Goal: Book appointment/travel/reservation

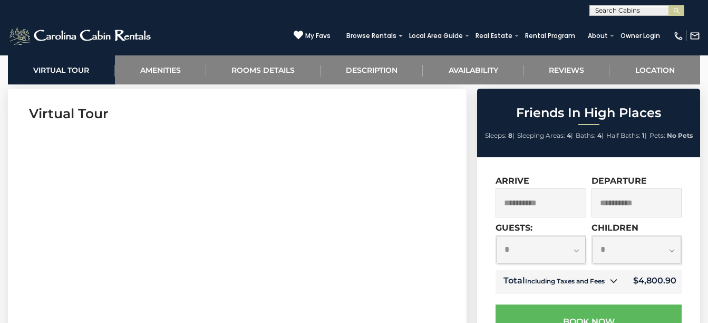
scroll to position [429, 0]
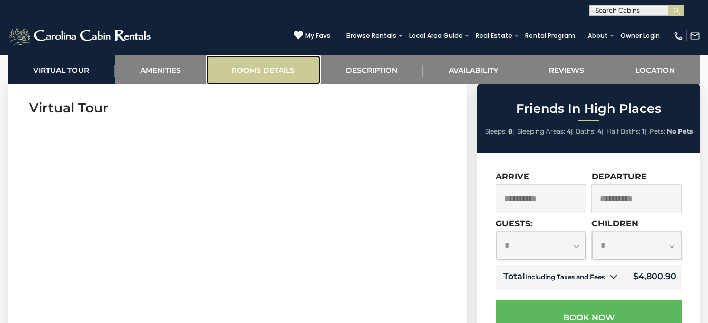
click at [281, 70] on link "Rooms Details" at bounding box center [263, 69] width 114 height 29
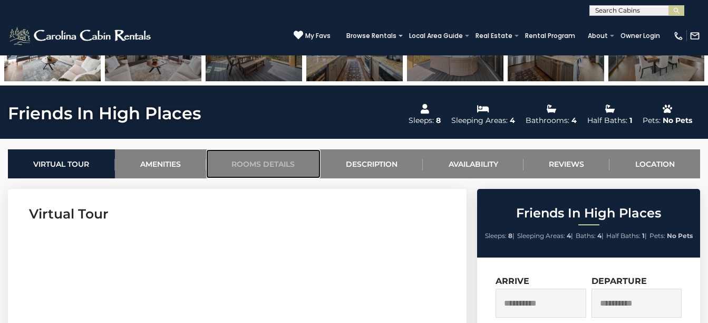
scroll to position [329, 0]
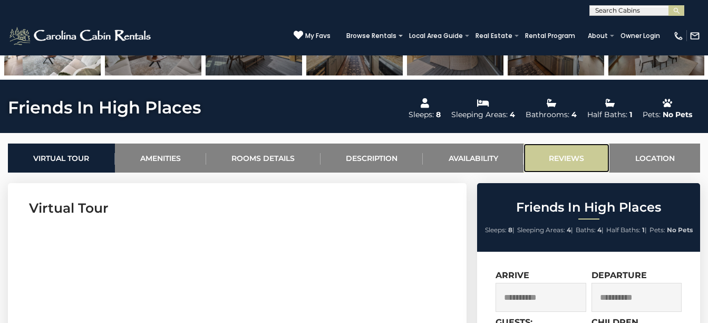
click at [554, 157] on link "Reviews" at bounding box center [566, 157] width 86 height 29
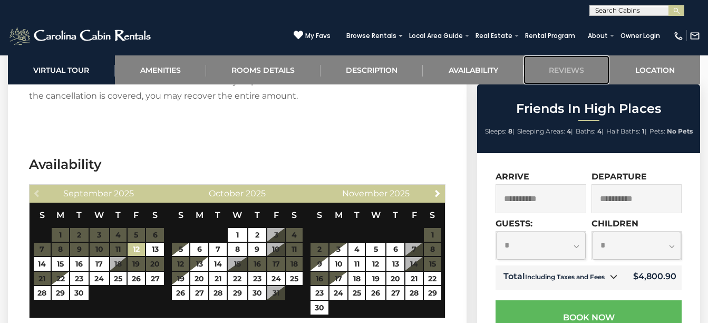
scroll to position [2270, 0]
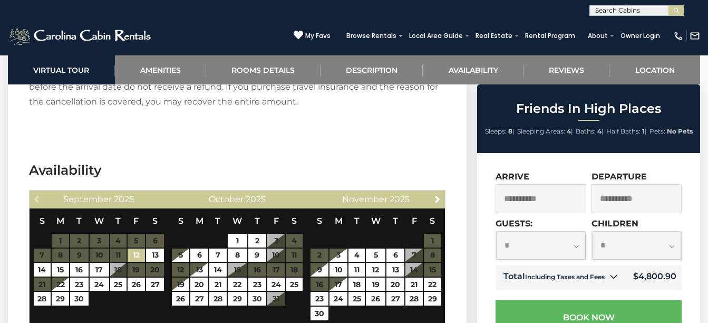
click at [555, 196] on input "**********" at bounding box center [540, 198] width 90 height 29
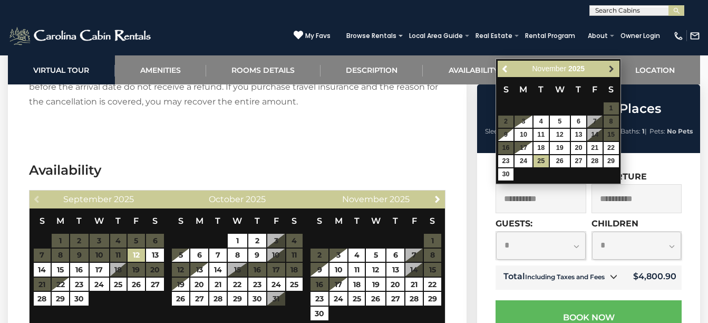
click at [609, 69] on span "Next" at bounding box center [611, 69] width 8 height 8
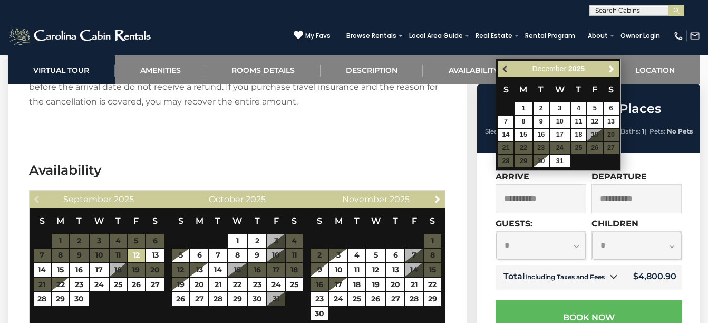
click at [499, 71] on link "Previous" at bounding box center [505, 68] width 13 height 13
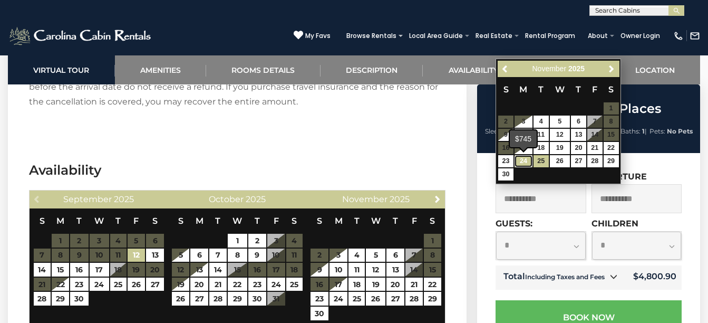
click at [522, 157] on link "24" at bounding box center [523, 161] width 18 height 12
type input "**********"
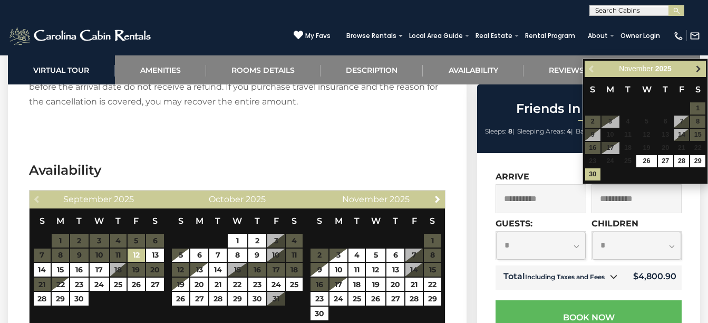
click at [699, 69] on span "Next" at bounding box center [698, 69] width 8 height 8
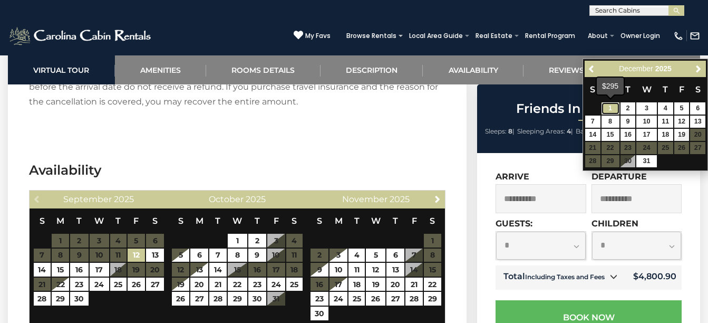
click at [607, 105] on link "1" at bounding box center [610, 108] width 18 height 12
type input "**********"
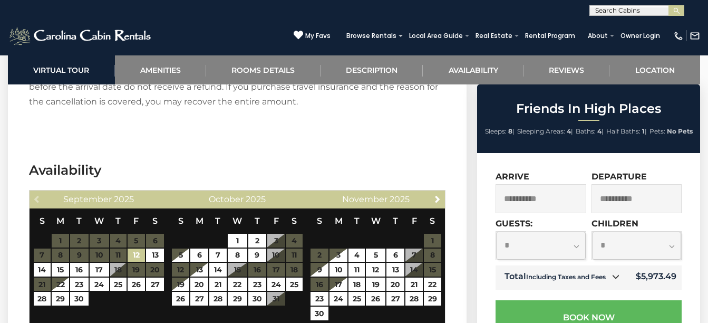
click at [579, 251] on select "**********" at bounding box center [540, 245] width 89 height 28
select select "*"
click at [496, 231] on select "**********" at bounding box center [540, 245] width 89 height 28
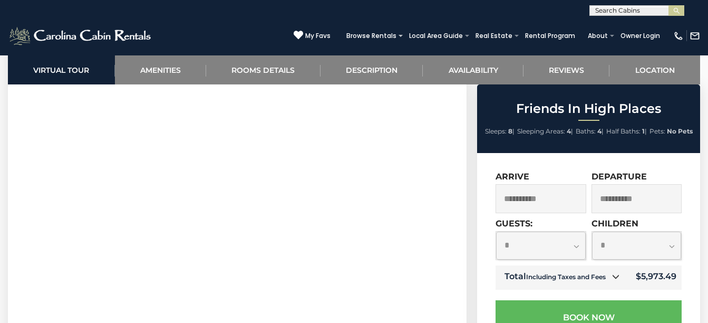
scroll to position [486, 0]
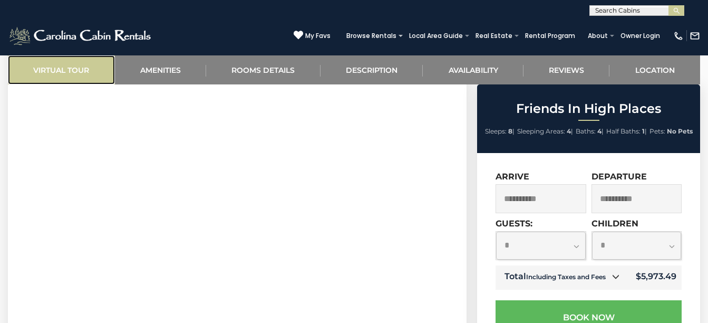
click at [73, 70] on link "Virtual Tour" at bounding box center [61, 69] width 107 height 29
click at [75, 70] on link "Virtual Tour" at bounding box center [61, 69] width 107 height 29
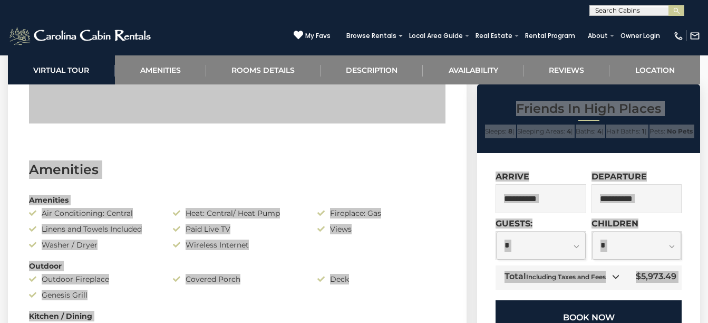
scroll to position [784, 0]
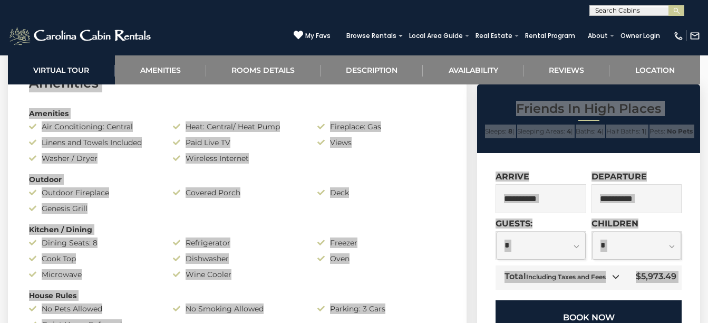
drag, startPoint x: 31, startPoint y: 242, endPoint x: 571, endPoint y: 322, distance: 545.6
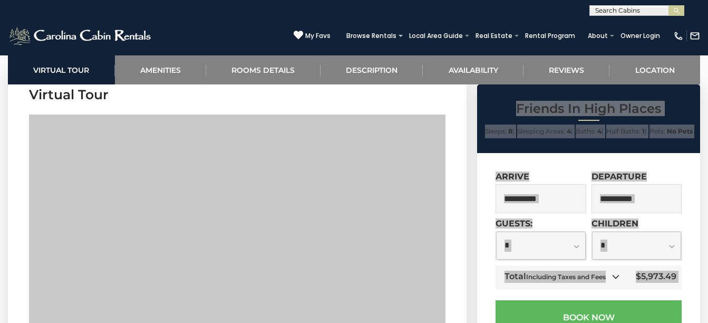
scroll to position [420, 0]
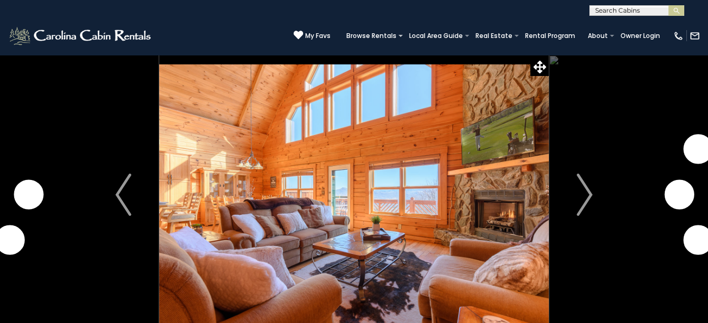
click at [493, 194] on img at bounding box center [354, 194] width 390 height 279
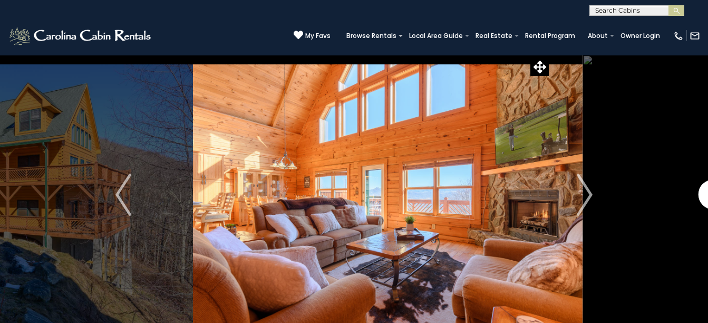
drag, startPoint x: 454, startPoint y: 193, endPoint x: 546, endPoint y: 115, distance: 120.4
click at [546, 115] on img at bounding box center [388, 194] width 390 height 279
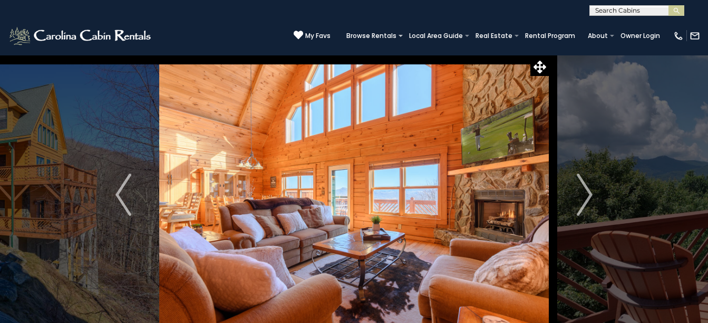
drag, startPoint x: 131, startPoint y: 144, endPoint x: 376, endPoint y: 117, distance: 247.1
click at [374, 117] on div at bounding box center [354, 194] width 390 height 279
click at [123, 197] on img "Previous" at bounding box center [123, 194] width 16 height 42
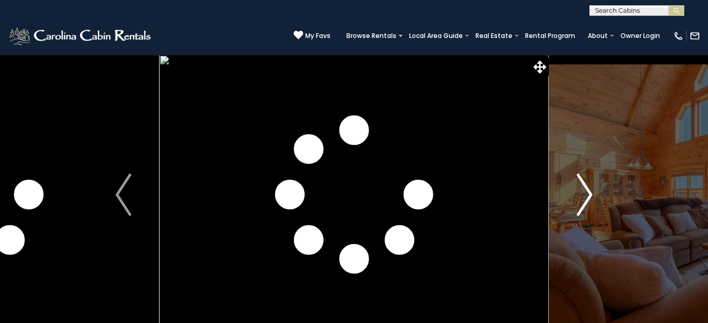
click at [589, 198] on img "Next" at bounding box center [585, 194] width 16 height 42
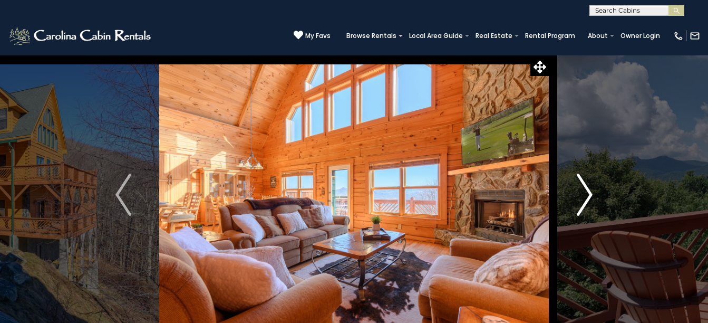
click at [581, 198] on img "Next" at bounding box center [585, 194] width 16 height 42
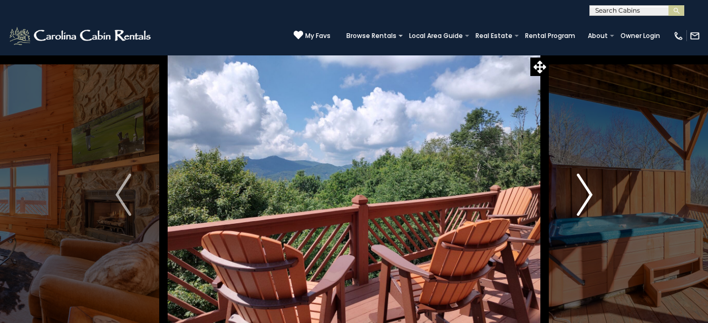
click at [580, 198] on img "Next" at bounding box center [585, 194] width 16 height 42
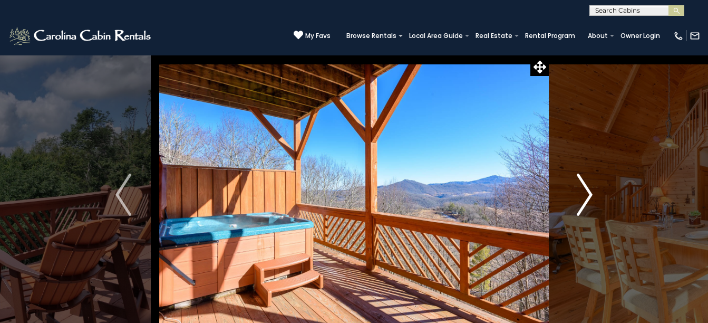
click at [580, 198] on img "Next" at bounding box center [585, 194] width 16 height 42
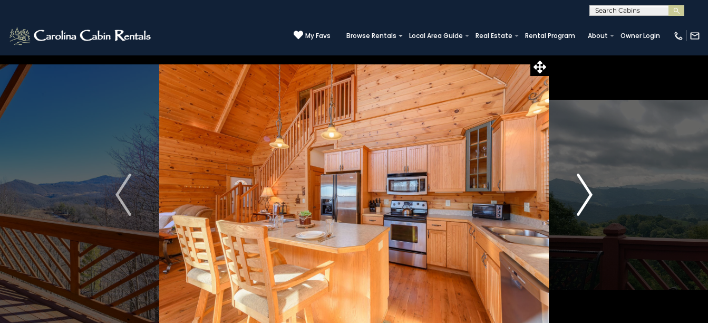
click at [580, 198] on img "Next" at bounding box center [585, 194] width 16 height 42
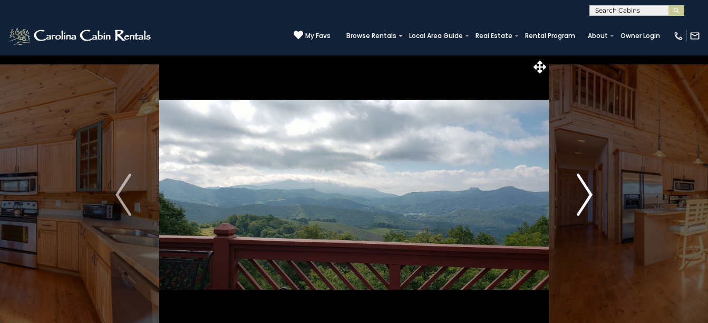
click at [580, 198] on img "Next" at bounding box center [585, 194] width 16 height 42
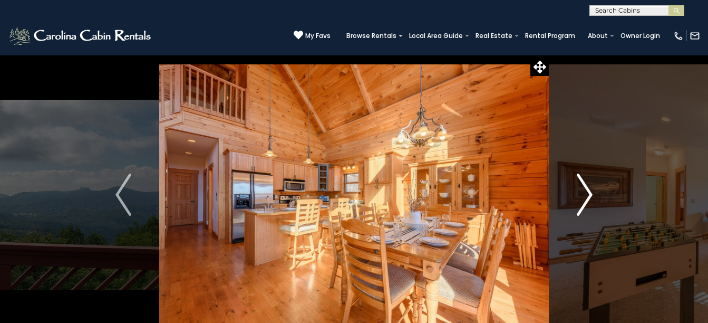
click at [580, 198] on img "Next" at bounding box center [585, 194] width 16 height 42
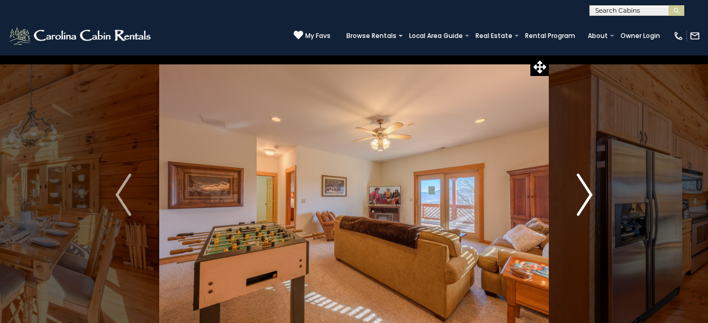
click at [580, 198] on img "Next" at bounding box center [585, 194] width 16 height 42
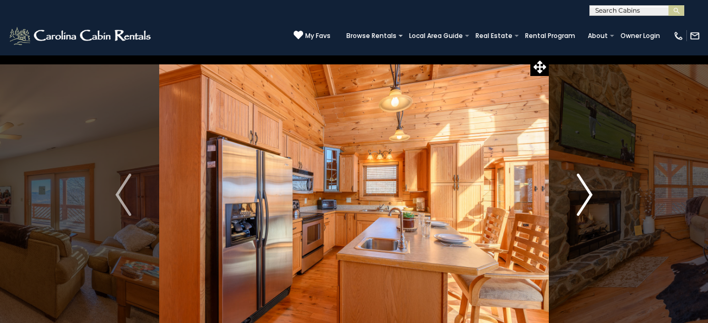
click at [580, 198] on img "Next" at bounding box center [585, 194] width 16 height 42
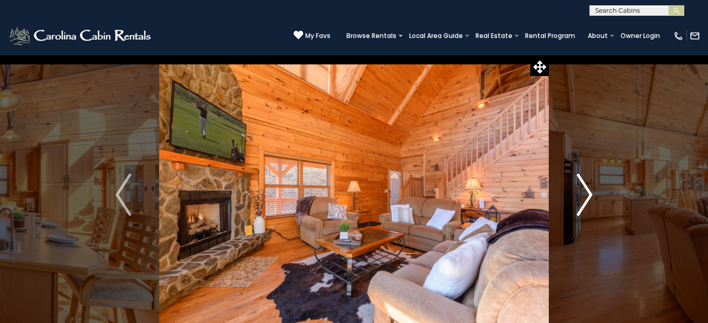
click at [580, 198] on img "Next" at bounding box center [585, 194] width 16 height 42
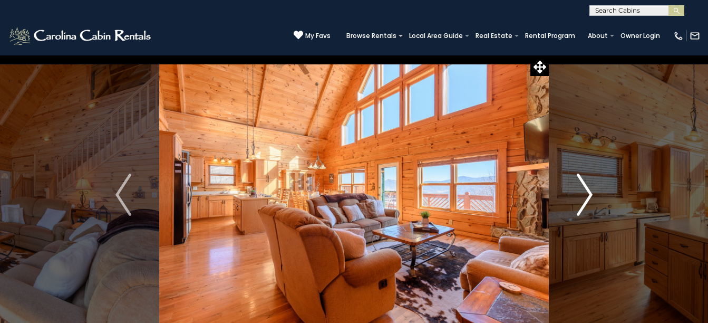
click at [580, 198] on img "Next" at bounding box center [585, 194] width 16 height 42
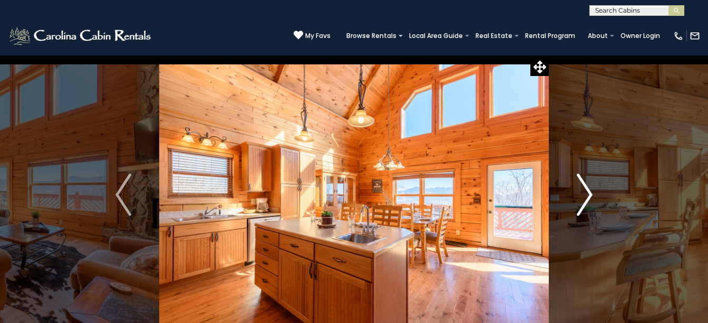
click at [580, 198] on img "Next" at bounding box center [585, 194] width 16 height 42
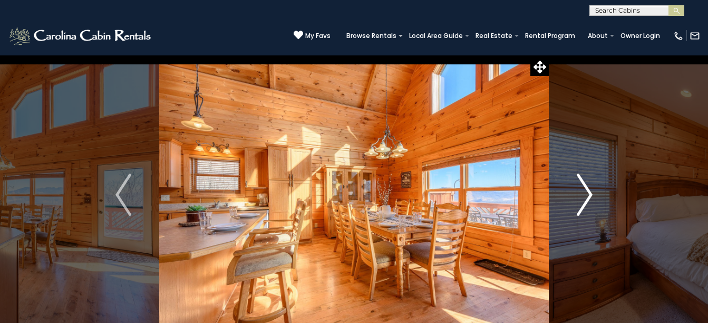
click at [580, 198] on img "Next" at bounding box center [585, 194] width 16 height 42
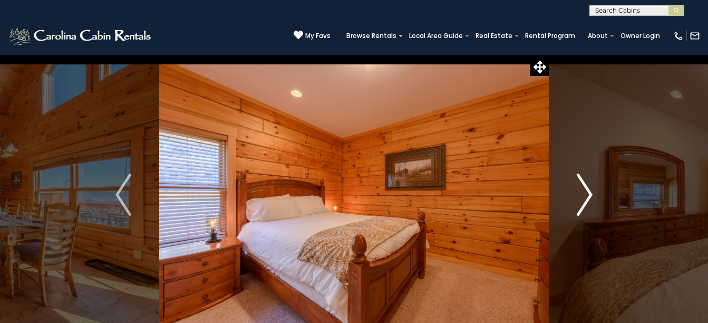
click at [580, 198] on img "Next" at bounding box center [585, 194] width 16 height 42
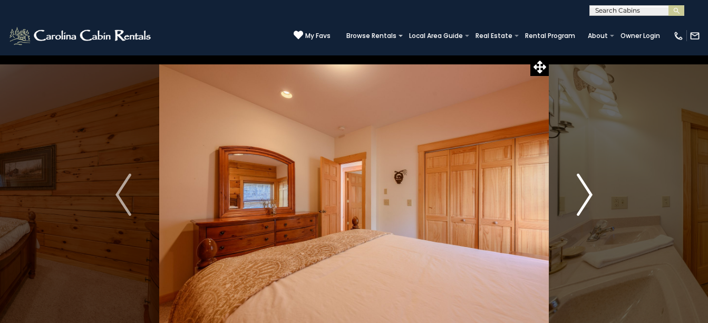
click at [580, 198] on img "Next" at bounding box center [585, 194] width 16 height 42
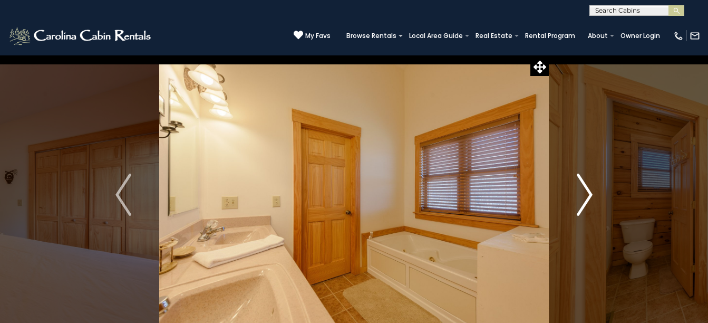
click at [580, 198] on img "Next" at bounding box center [585, 194] width 16 height 42
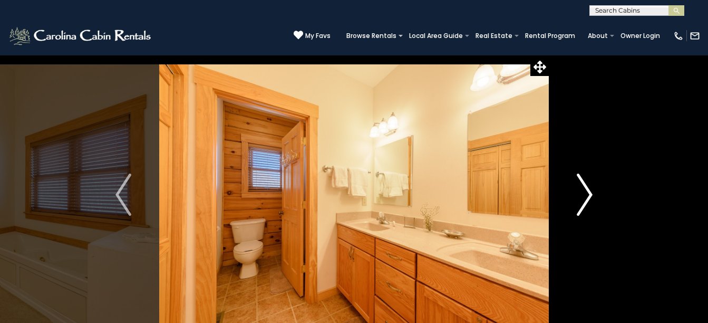
click at [580, 198] on img "Next" at bounding box center [585, 194] width 16 height 42
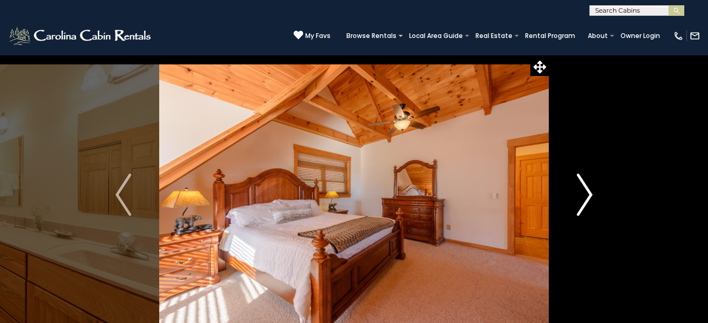
click at [580, 198] on img "Next" at bounding box center [585, 194] width 16 height 42
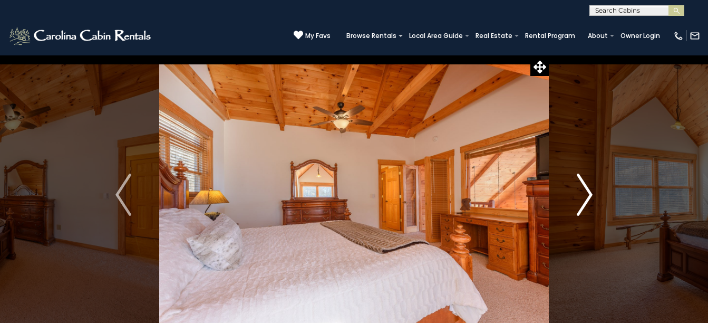
click at [580, 198] on img "Next" at bounding box center [585, 194] width 16 height 42
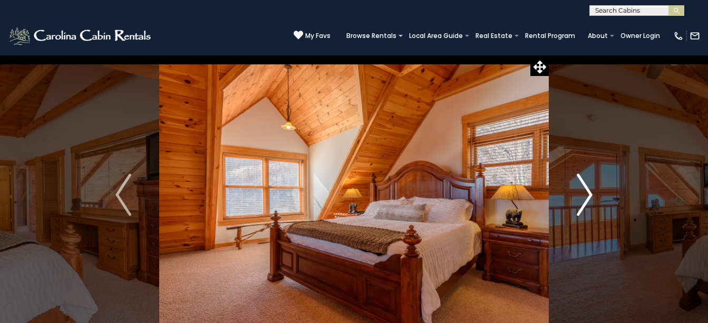
click at [580, 198] on img "Next" at bounding box center [585, 194] width 16 height 42
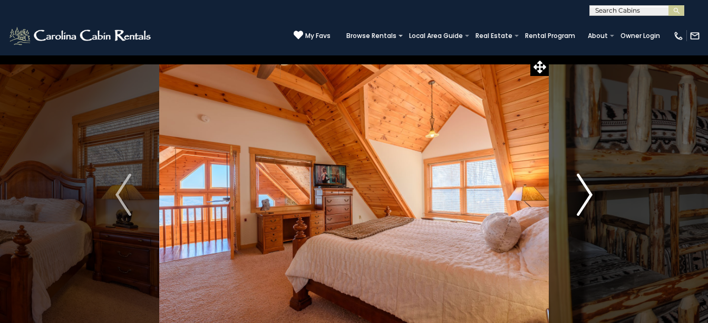
click at [580, 198] on img "Next" at bounding box center [585, 194] width 16 height 42
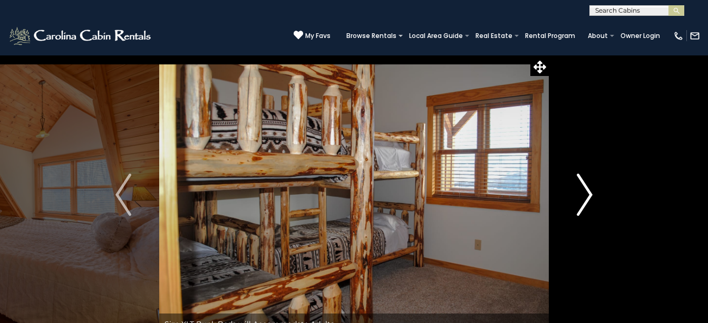
click at [580, 198] on img "Next" at bounding box center [585, 194] width 16 height 42
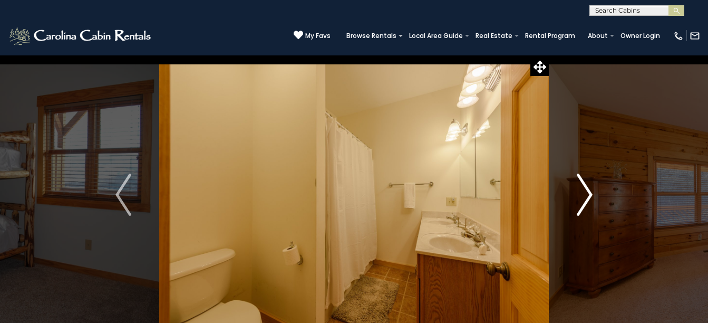
click at [580, 198] on img "Next" at bounding box center [585, 194] width 16 height 42
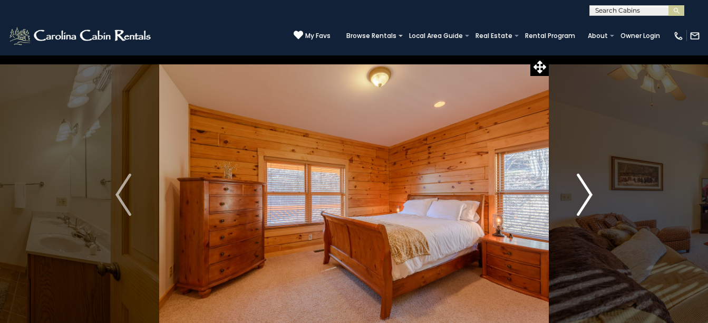
click at [580, 198] on img "Next" at bounding box center [585, 194] width 16 height 42
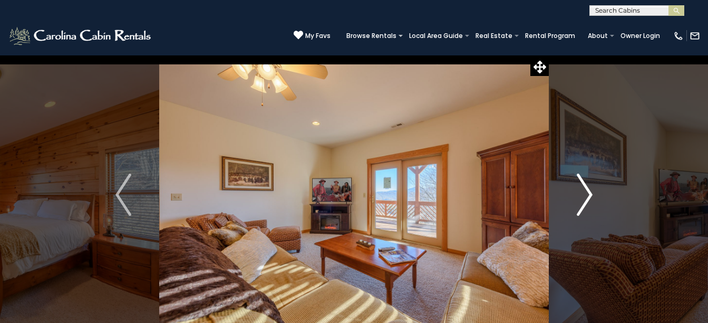
click at [580, 198] on img "Next" at bounding box center [585, 194] width 16 height 42
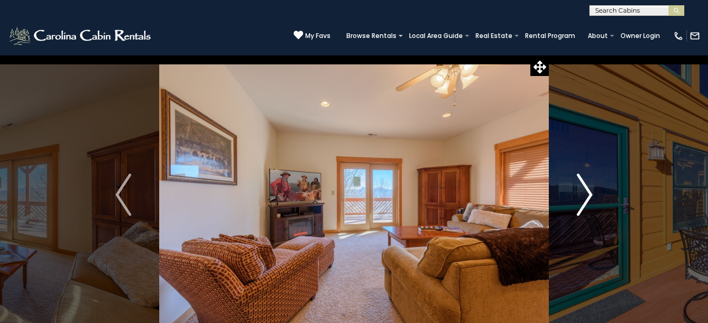
click at [580, 198] on img "Next" at bounding box center [585, 194] width 16 height 42
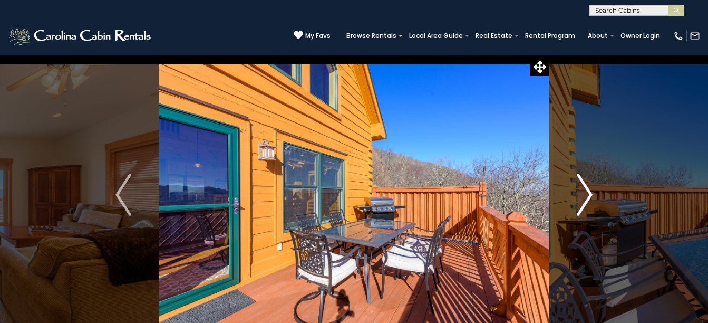
click at [580, 198] on img "Next" at bounding box center [585, 194] width 16 height 42
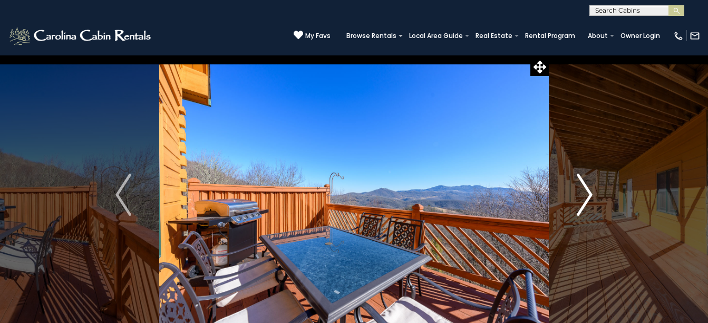
click at [580, 198] on img "Next" at bounding box center [585, 194] width 16 height 42
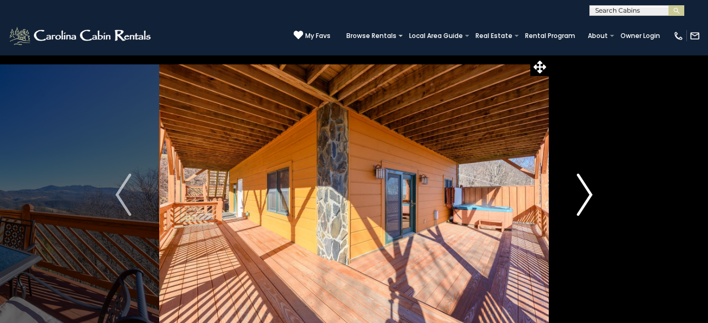
click at [580, 198] on img "Next" at bounding box center [585, 194] width 16 height 42
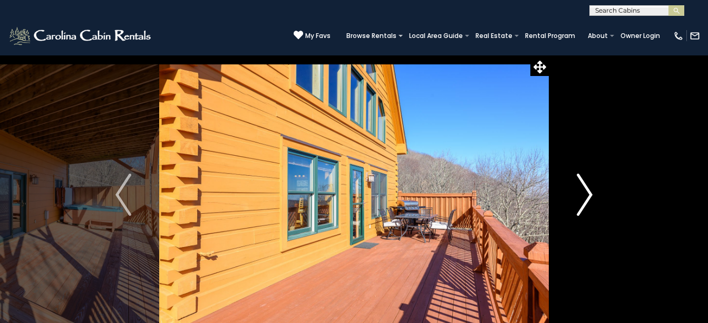
click at [580, 198] on img "Next" at bounding box center [585, 194] width 16 height 42
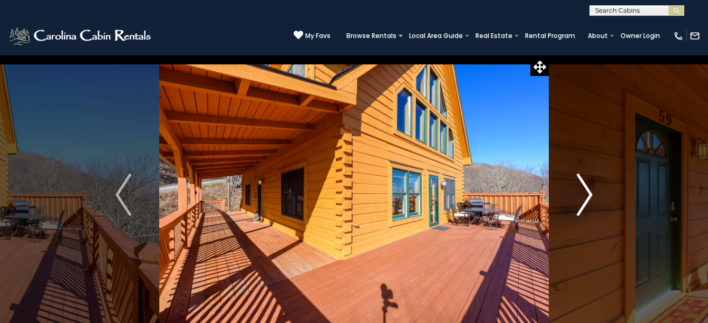
click at [580, 198] on img "Next" at bounding box center [585, 194] width 16 height 42
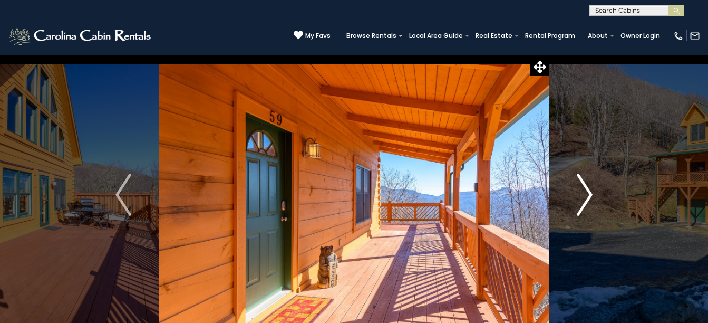
click at [580, 198] on img "Next" at bounding box center [585, 194] width 16 height 42
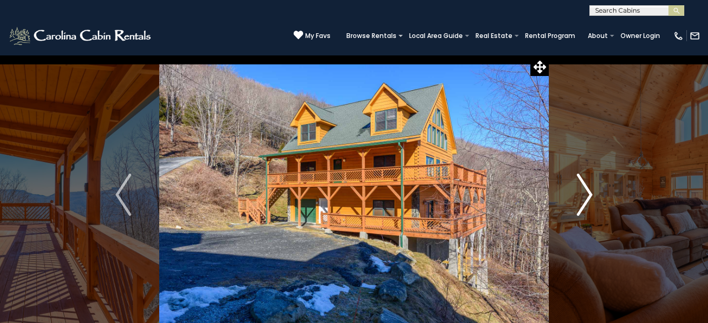
click at [580, 198] on img "Next" at bounding box center [585, 194] width 16 height 42
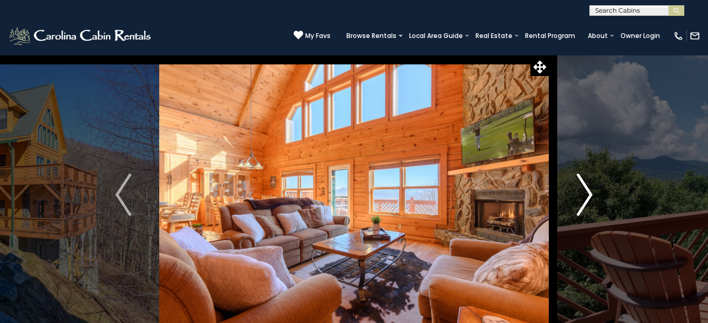
click at [580, 198] on img "Next" at bounding box center [585, 194] width 16 height 42
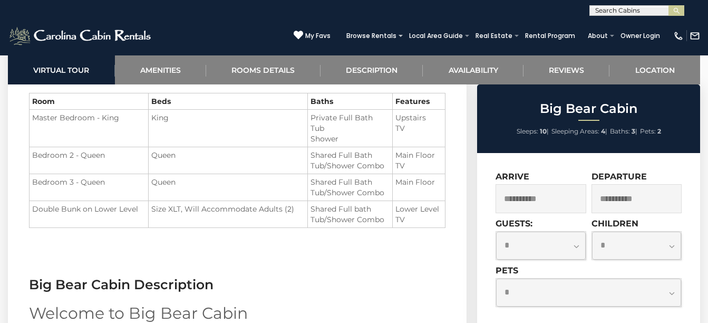
scroll to position [1210, 0]
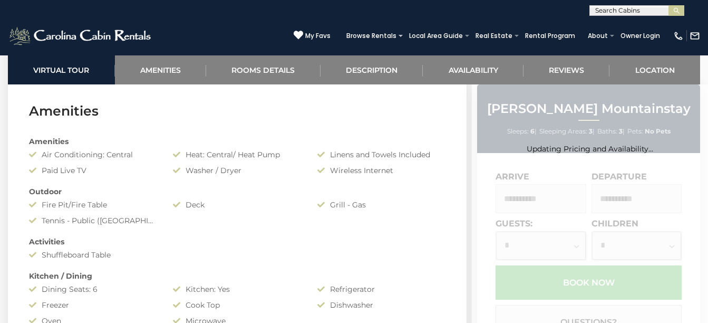
scroll to position [512, 0]
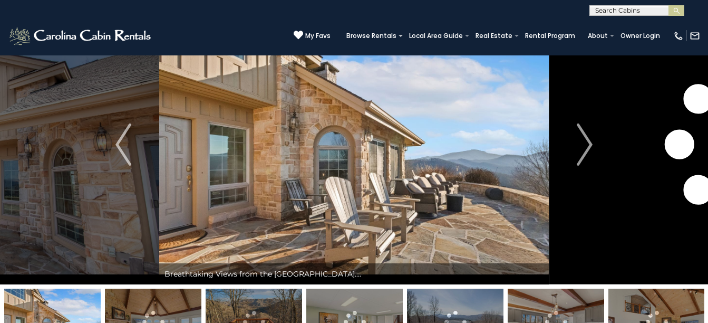
scroll to position [43, 0]
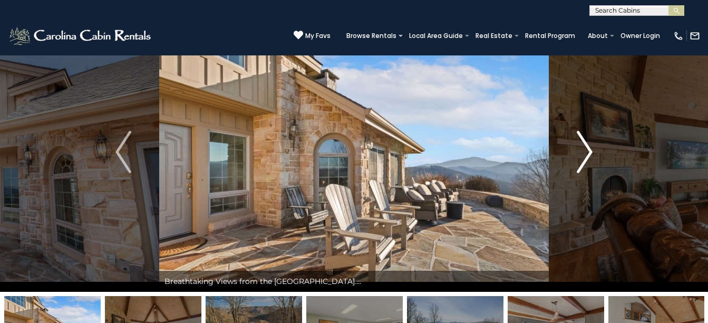
click at [586, 151] on img "Next" at bounding box center [585, 152] width 16 height 42
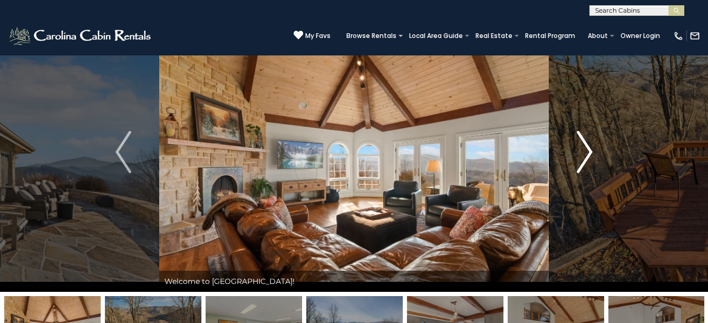
click at [586, 151] on img "Next" at bounding box center [585, 152] width 16 height 42
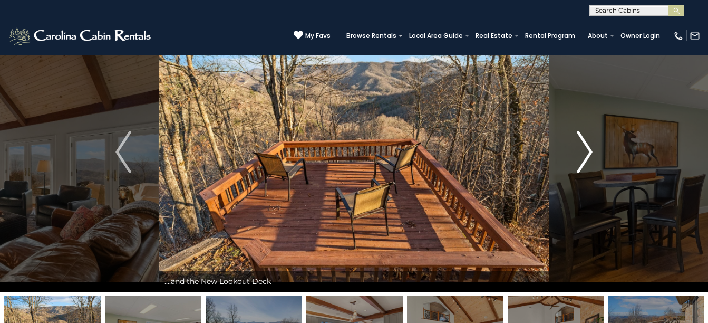
click at [593, 157] on button "Next" at bounding box center [585, 151] width 72 height 279
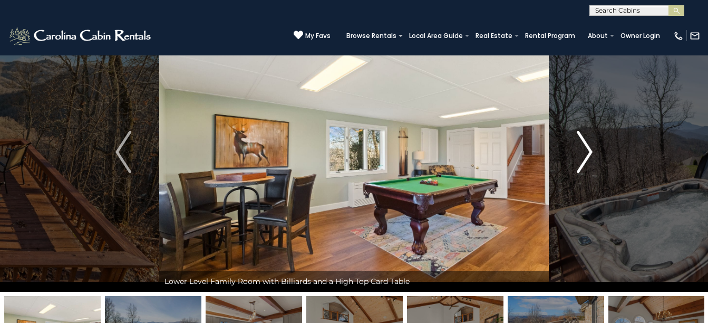
click at [593, 157] on button "Next" at bounding box center [585, 151] width 72 height 279
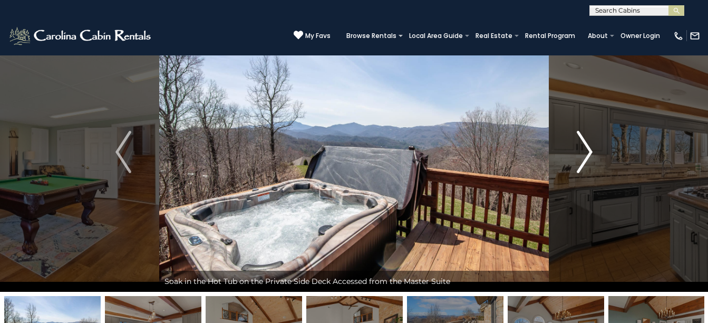
click at [593, 157] on button "Next" at bounding box center [585, 151] width 72 height 279
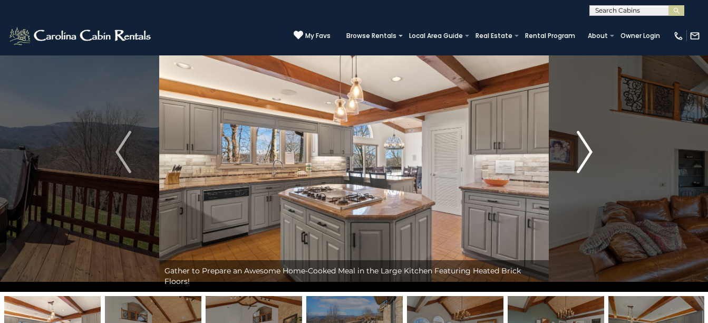
click at [593, 157] on button "Next" at bounding box center [585, 151] width 72 height 279
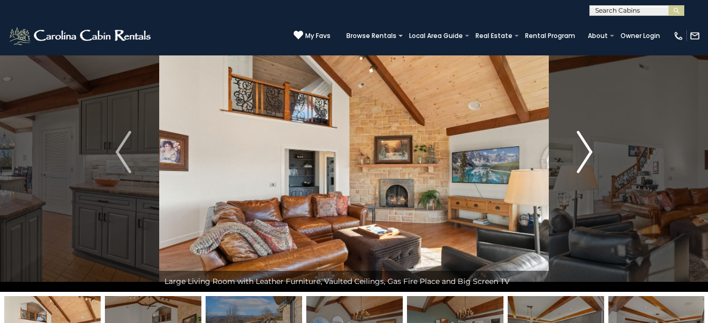
click at [593, 157] on button "Next" at bounding box center [585, 151] width 72 height 279
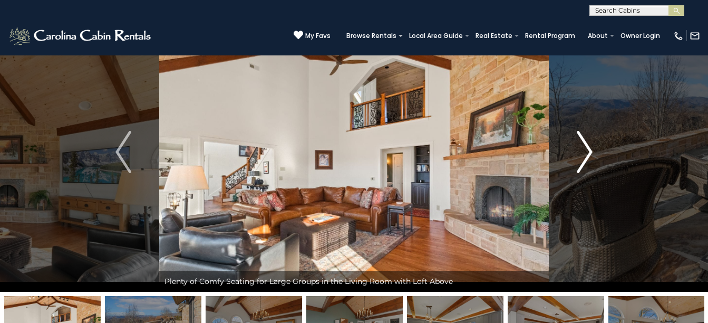
click at [593, 157] on button "Next" at bounding box center [585, 151] width 72 height 279
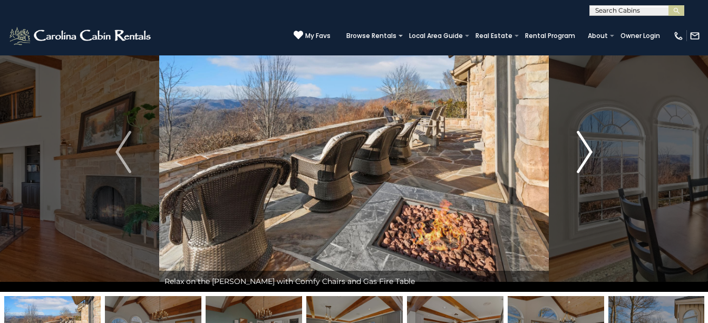
click at [593, 157] on button "Next" at bounding box center [585, 151] width 72 height 279
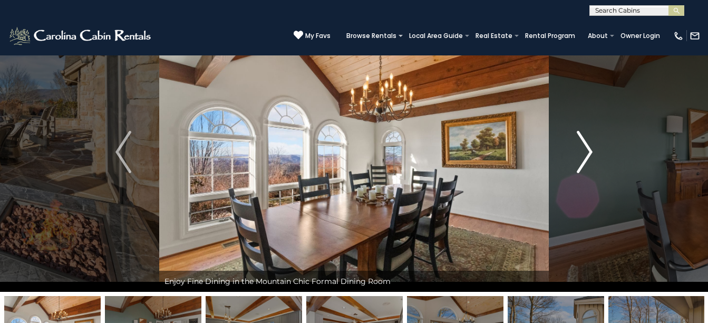
click at [593, 157] on button "Next" at bounding box center [585, 151] width 72 height 279
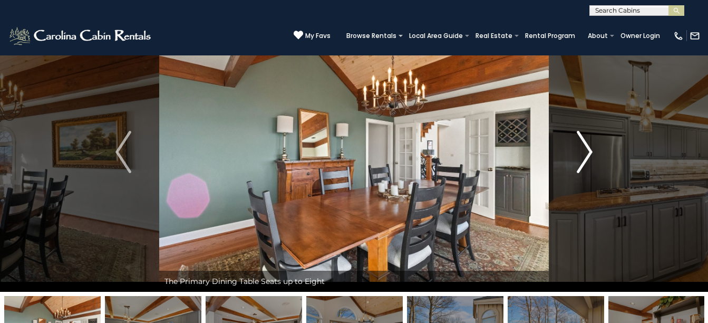
click at [593, 157] on button "Next" at bounding box center [585, 151] width 72 height 279
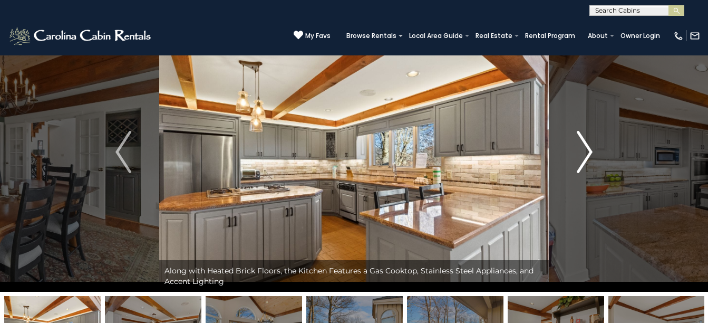
click at [593, 157] on button "Next" at bounding box center [585, 151] width 72 height 279
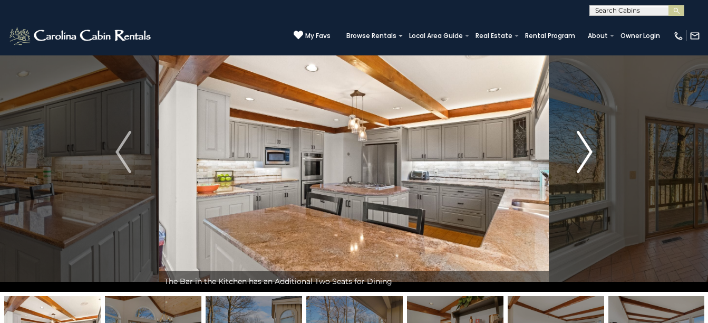
click at [593, 157] on button "Next" at bounding box center [585, 151] width 72 height 279
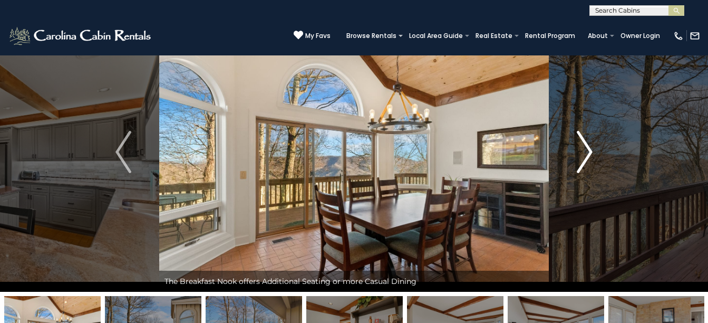
click at [593, 157] on button "Next" at bounding box center [585, 151] width 72 height 279
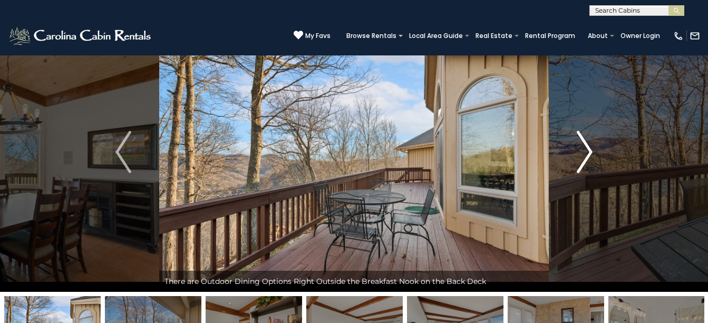
click at [593, 157] on button "Next" at bounding box center [585, 151] width 72 height 279
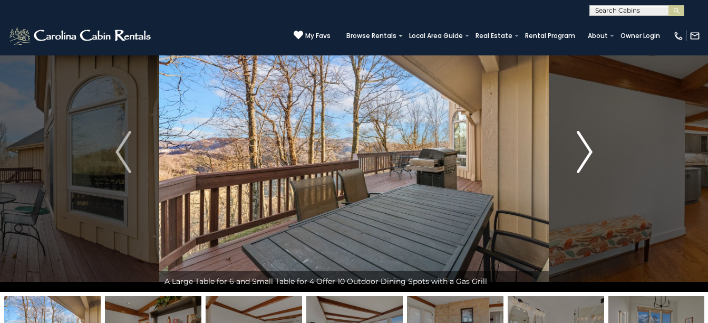
click at [593, 157] on button "Next" at bounding box center [585, 151] width 72 height 279
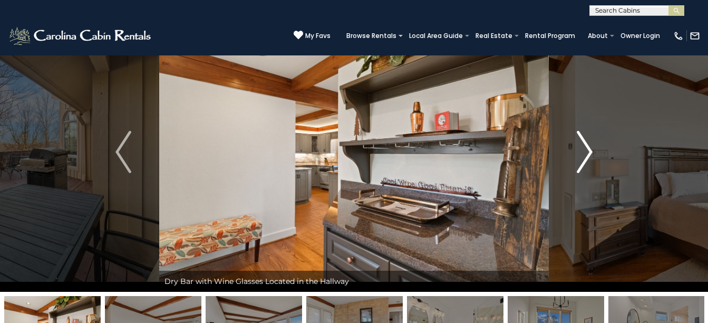
click at [593, 157] on button "Next" at bounding box center [585, 151] width 72 height 279
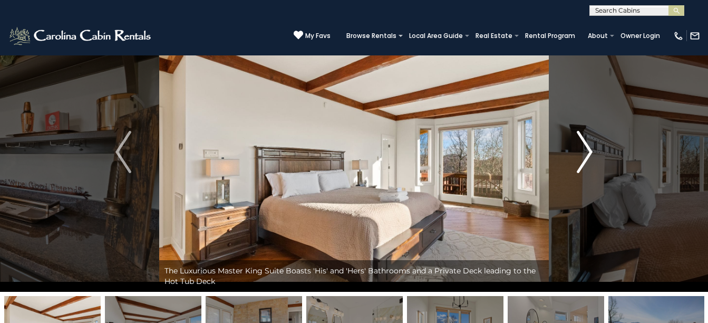
click at [593, 157] on button "Next" at bounding box center [585, 151] width 72 height 279
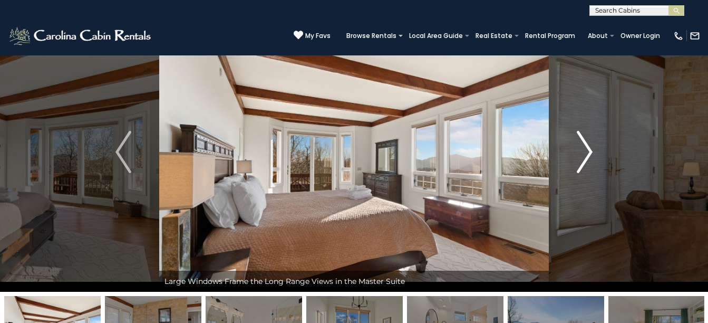
click at [593, 157] on button "Next" at bounding box center [585, 151] width 72 height 279
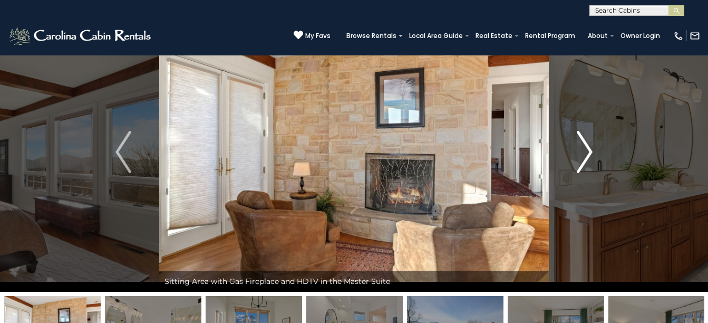
click at [593, 157] on button "Next" at bounding box center [585, 151] width 72 height 279
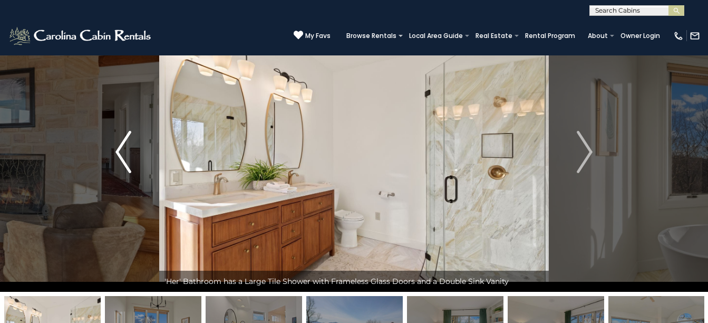
click at [125, 152] on img "Previous" at bounding box center [123, 152] width 16 height 42
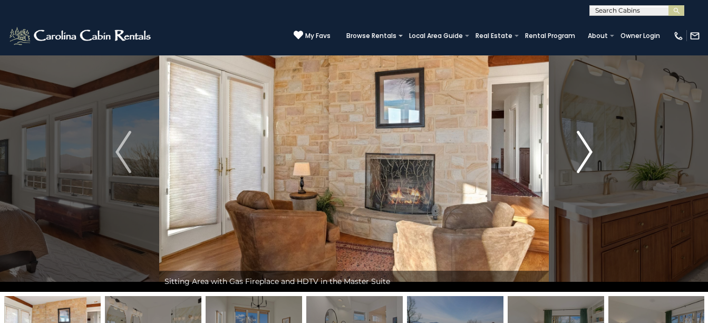
click at [586, 158] on img "Next" at bounding box center [585, 152] width 16 height 42
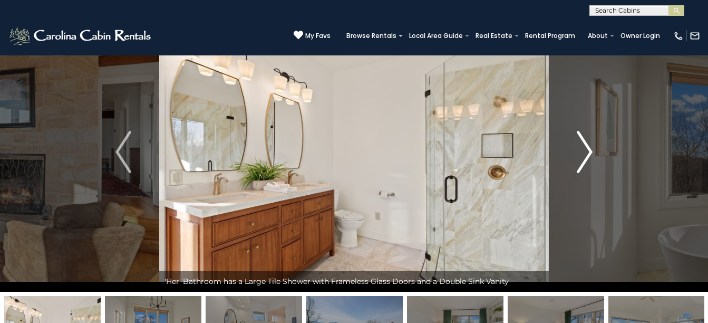
click at [586, 158] on img "Next" at bounding box center [585, 152] width 16 height 42
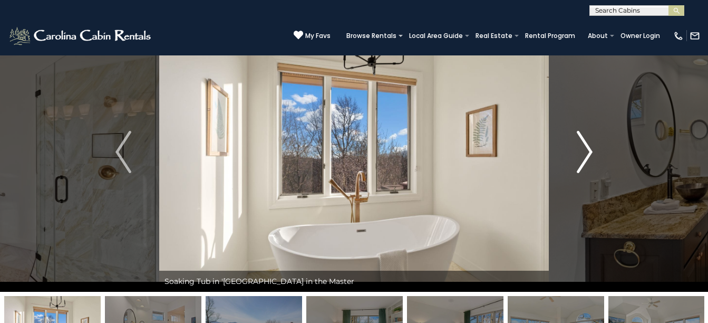
click at [586, 158] on img "Next" at bounding box center [585, 152] width 16 height 42
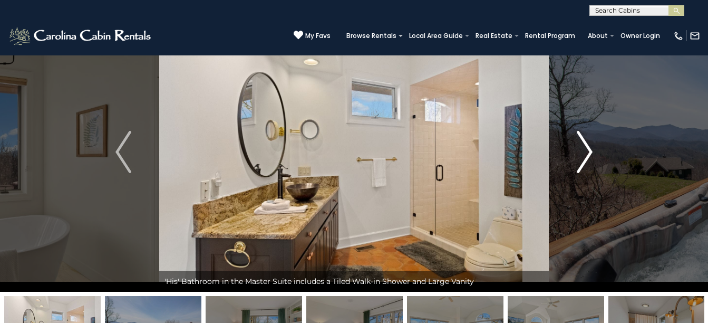
click at [586, 158] on img "Next" at bounding box center [585, 152] width 16 height 42
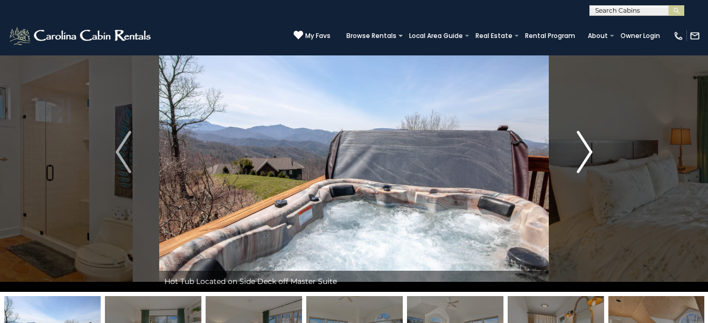
click at [586, 158] on img "Next" at bounding box center [585, 152] width 16 height 42
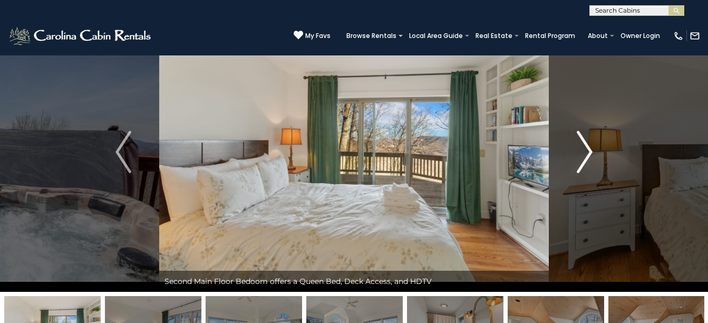
click at [586, 158] on img "Next" at bounding box center [585, 152] width 16 height 42
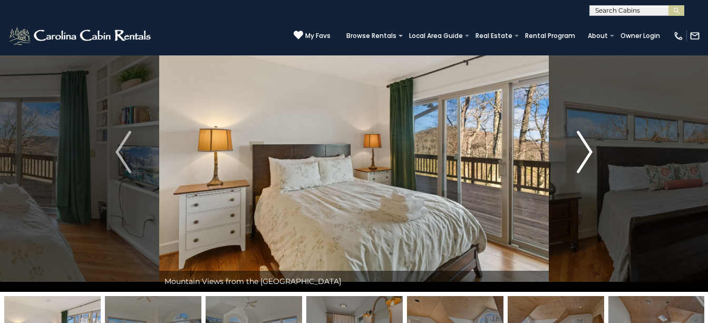
click at [586, 158] on img "Next" at bounding box center [585, 152] width 16 height 42
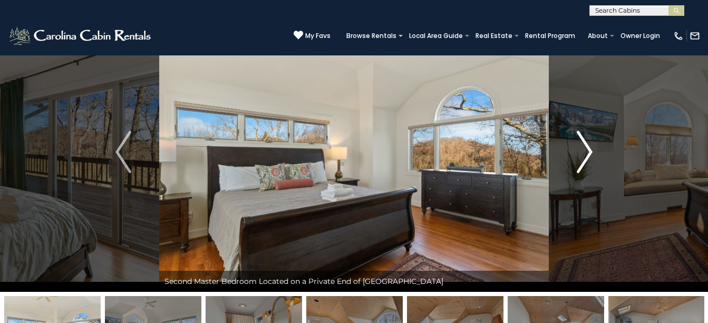
click at [586, 158] on img "Next" at bounding box center [585, 152] width 16 height 42
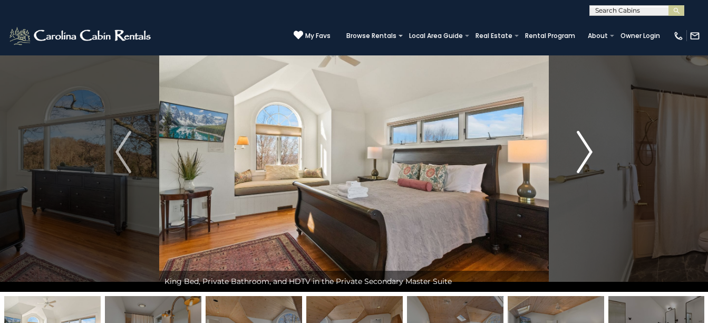
click at [586, 158] on img "Next" at bounding box center [585, 152] width 16 height 42
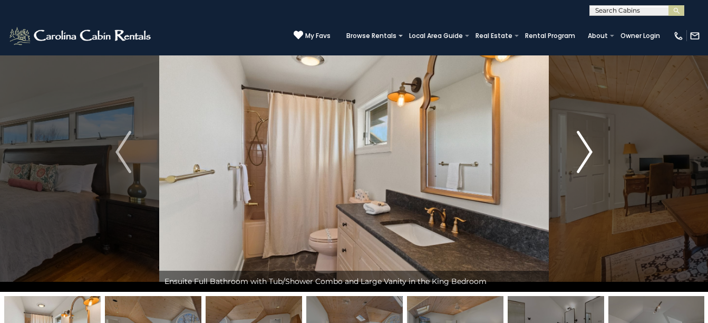
click at [586, 158] on img "Next" at bounding box center [585, 152] width 16 height 42
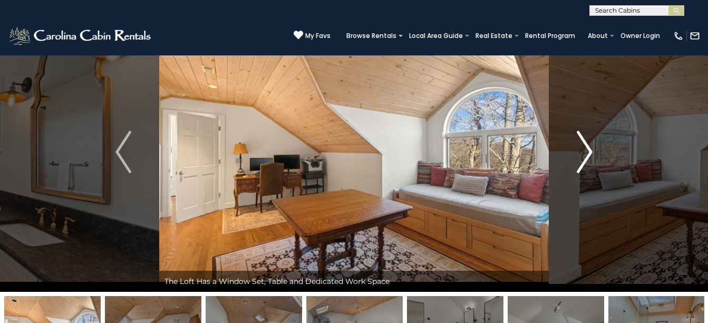
click at [586, 157] on img "Next" at bounding box center [585, 152] width 16 height 42
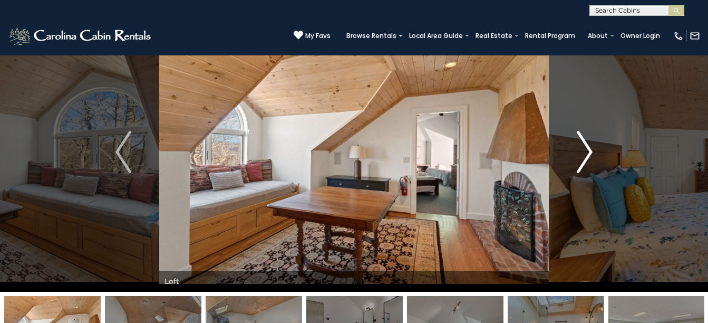
click at [586, 157] on img "Next" at bounding box center [585, 152] width 16 height 42
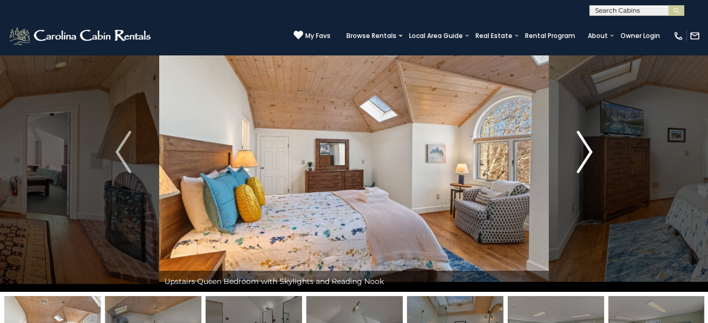
click at [586, 157] on img "Next" at bounding box center [585, 152] width 16 height 42
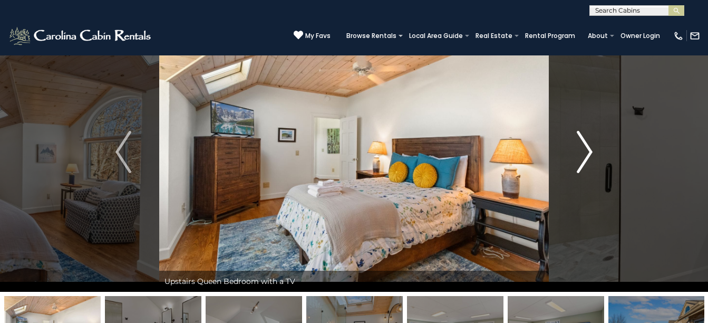
click at [586, 157] on img "Next" at bounding box center [585, 152] width 16 height 42
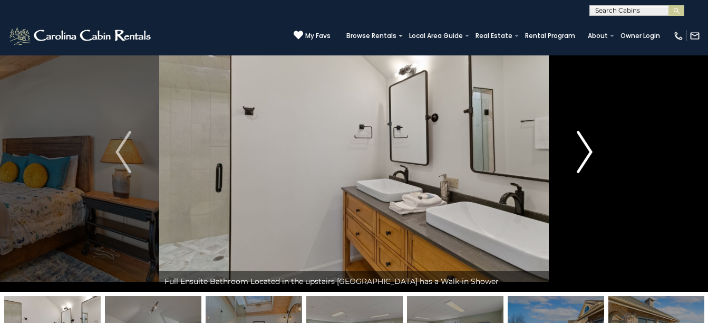
click at [586, 157] on img "Next" at bounding box center [585, 152] width 16 height 42
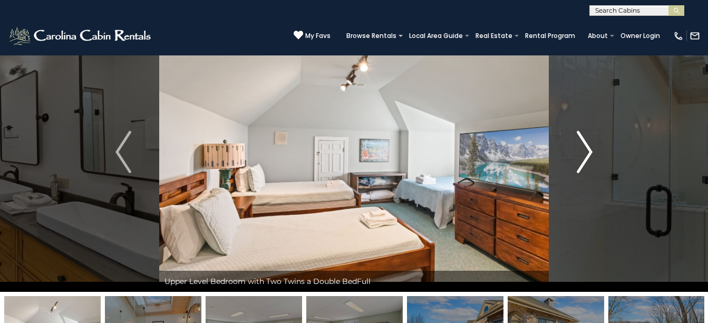
click at [586, 157] on img "Next" at bounding box center [585, 152] width 16 height 42
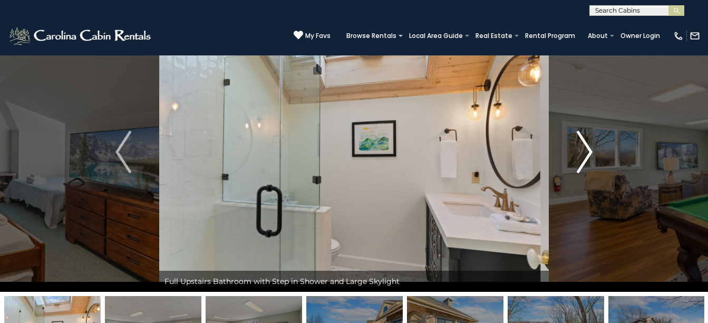
click at [586, 157] on img "Next" at bounding box center [585, 152] width 16 height 42
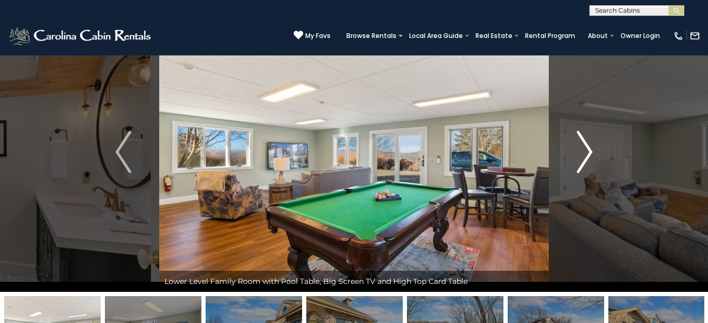
click at [586, 157] on img "Next" at bounding box center [585, 152] width 16 height 42
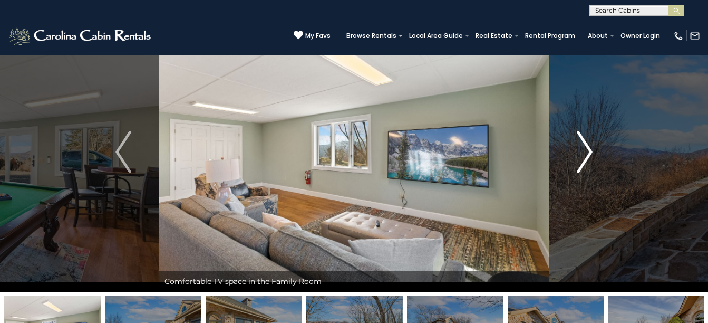
click at [586, 157] on img "Next" at bounding box center [585, 152] width 16 height 42
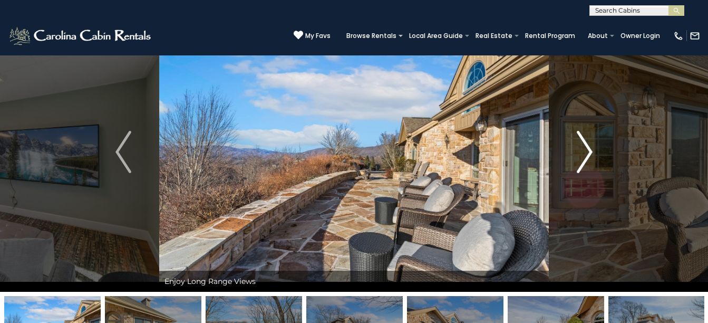
click at [586, 157] on img "Next" at bounding box center [585, 152] width 16 height 42
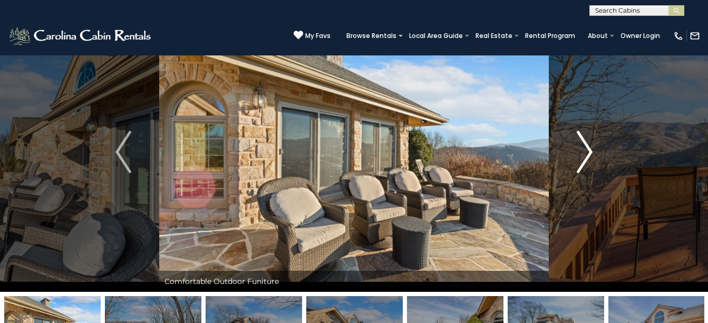
click at [586, 157] on img "Next" at bounding box center [585, 152] width 16 height 42
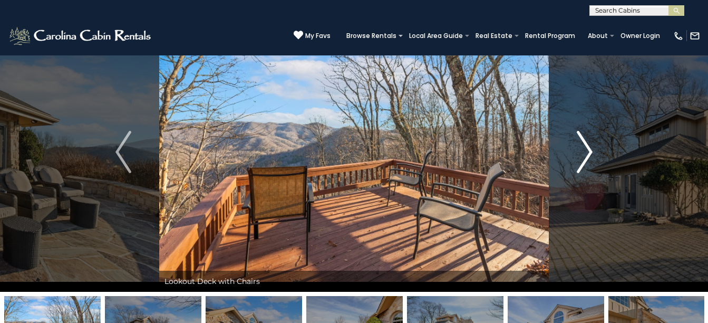
click at [586, 157] on img "Next" at bounding box center [585, 152] width 16 height 42
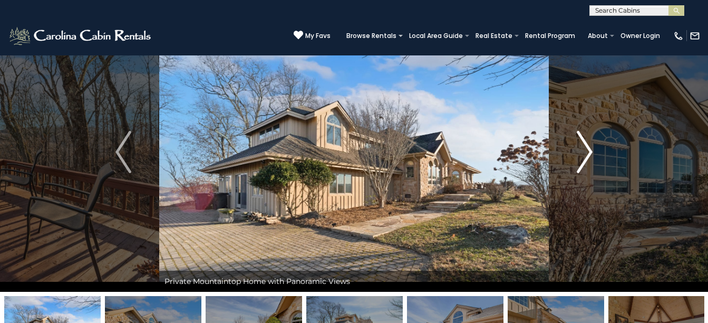
click at [586, 157] on img "Next" at bounding box center [585, 152] width 16 height 42
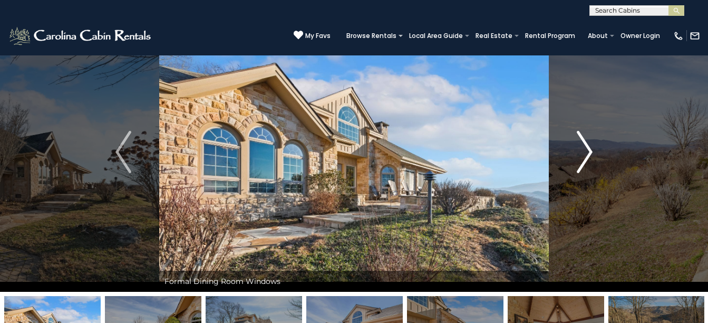
click at [586, 157] on img "Next" at bounding box center [585, 152] width 16 height 42
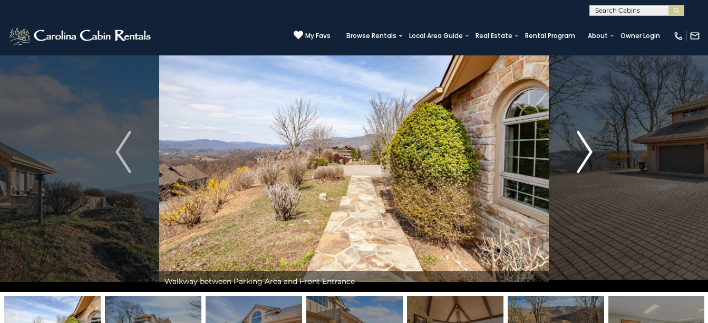
click at [586, 157] on img "Next" at bounding box center [585, 152] width 16 height 42
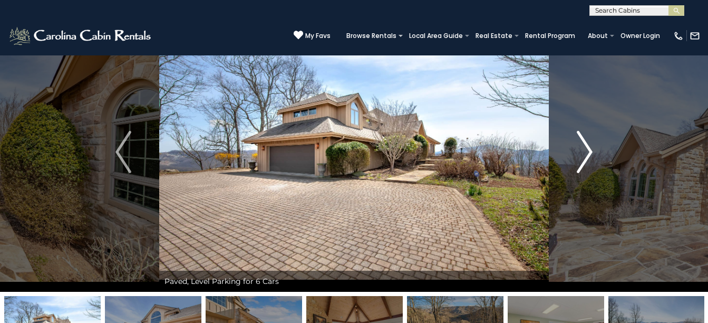
click at [586, 157] on img "Next" at bounding box center [585, 152] width 16 height 42
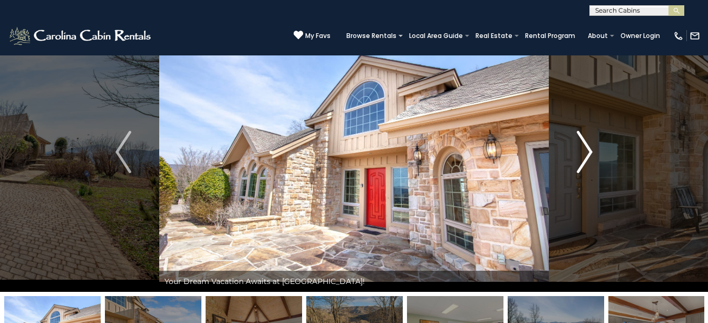
click at [581, 142] on img "Next" at bounding box center [585, 152] width 16 height 42
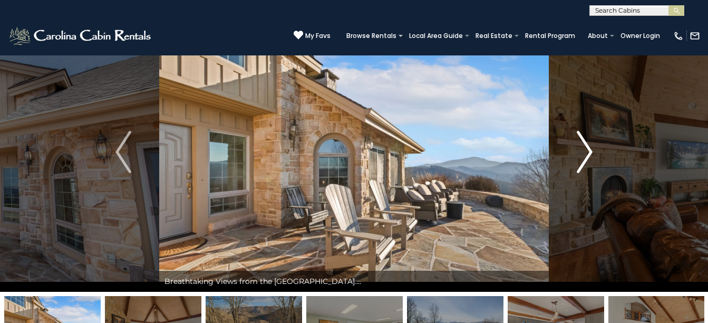
click at [581, 142] on img "Next" at bounding box center [585, 152] width 16 height 42
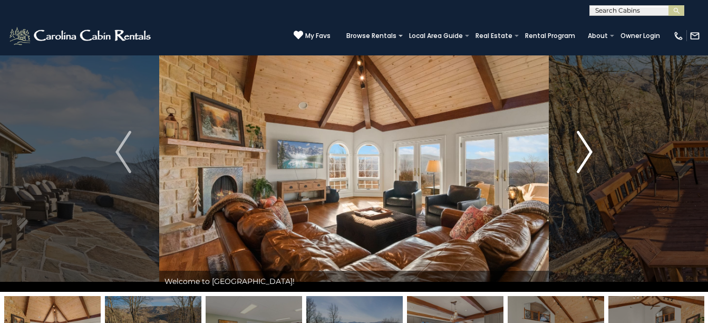
click at [581, 142] on img "Next" at bounding box center [585, 152] width 16 height 42
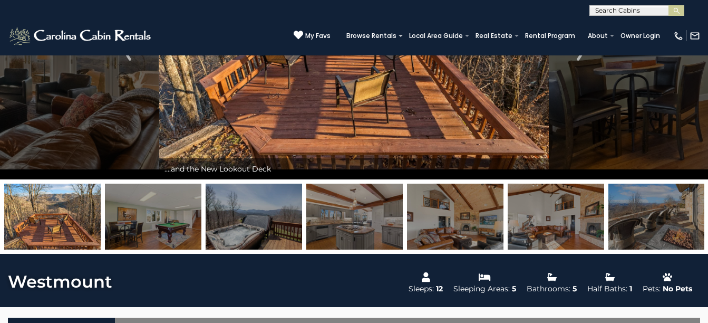
scroll to position [148, 0]
